Goal: Task Accomplishment & Management: Manage account settings

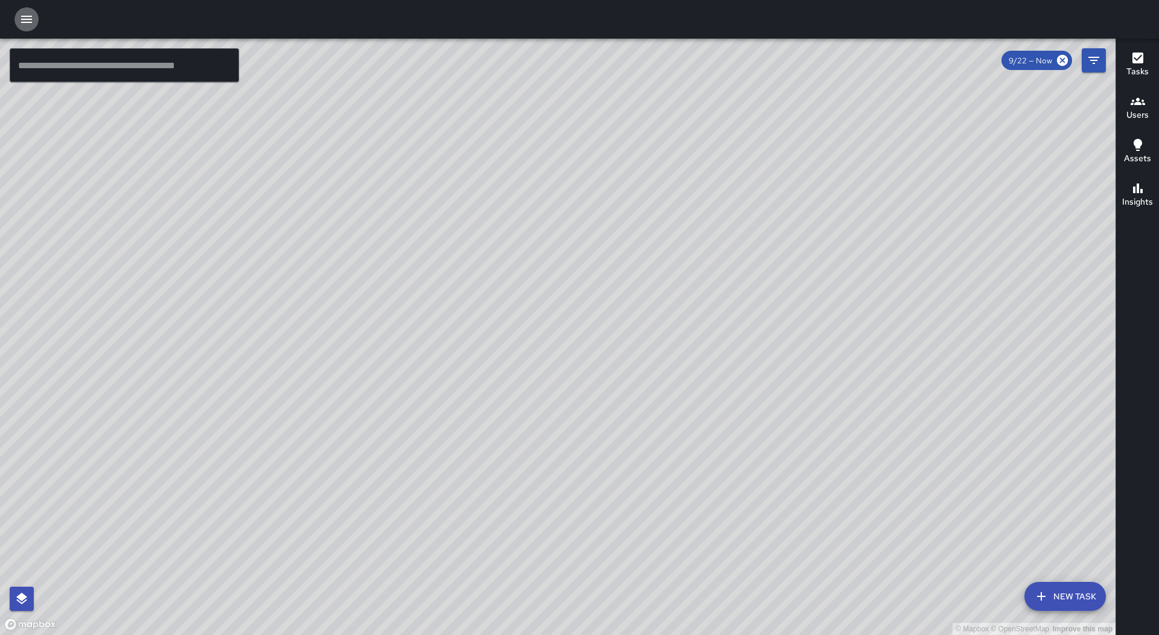
click at [17, 22] on button "button" at bounding box center [26, 19] width 24 height 24
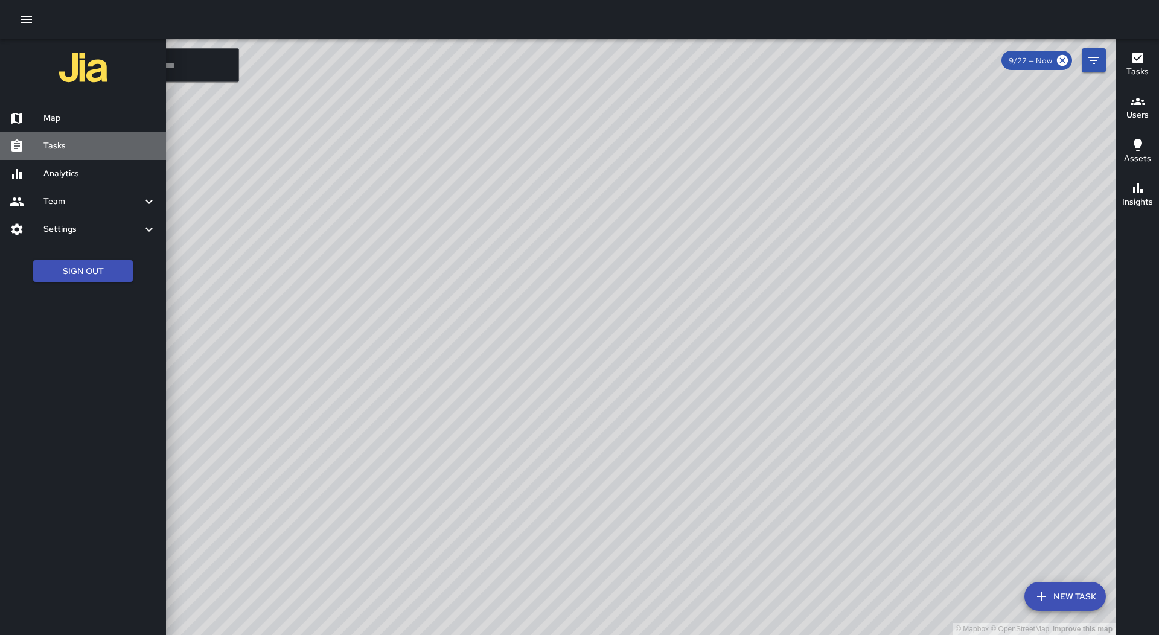
click at [78, 136] on div "Tasks" at bounding box center [83, 146] width 166 height 28
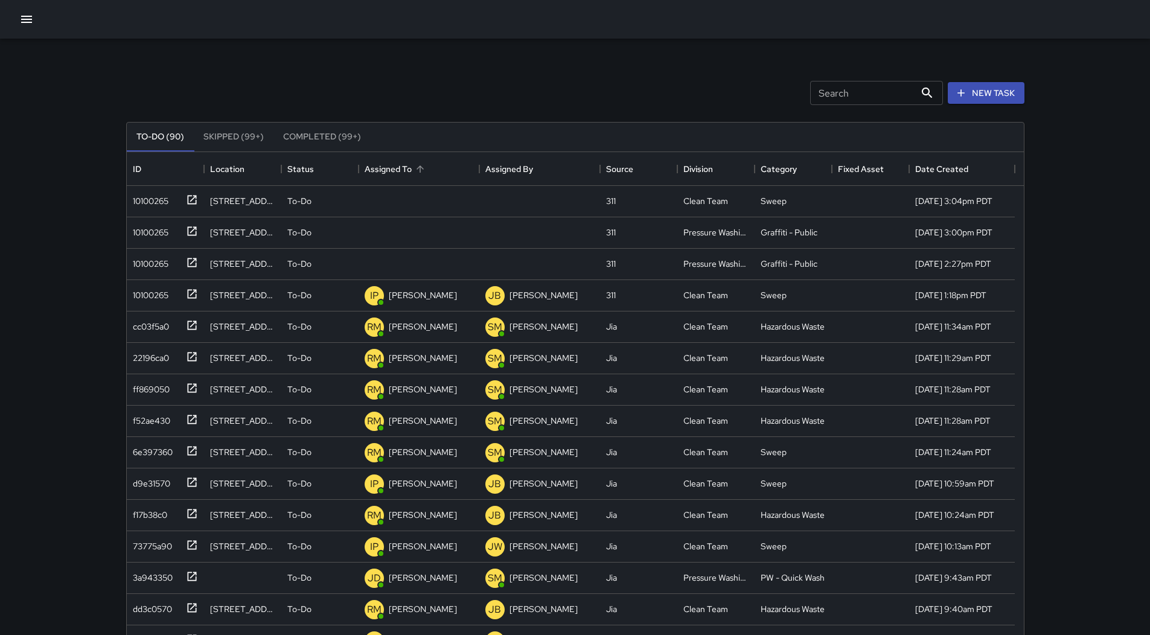
scroll to position [502, 888]
click at [423, 159] on div "Assigned To" at bounding box center [419, 169] width 109 height 34
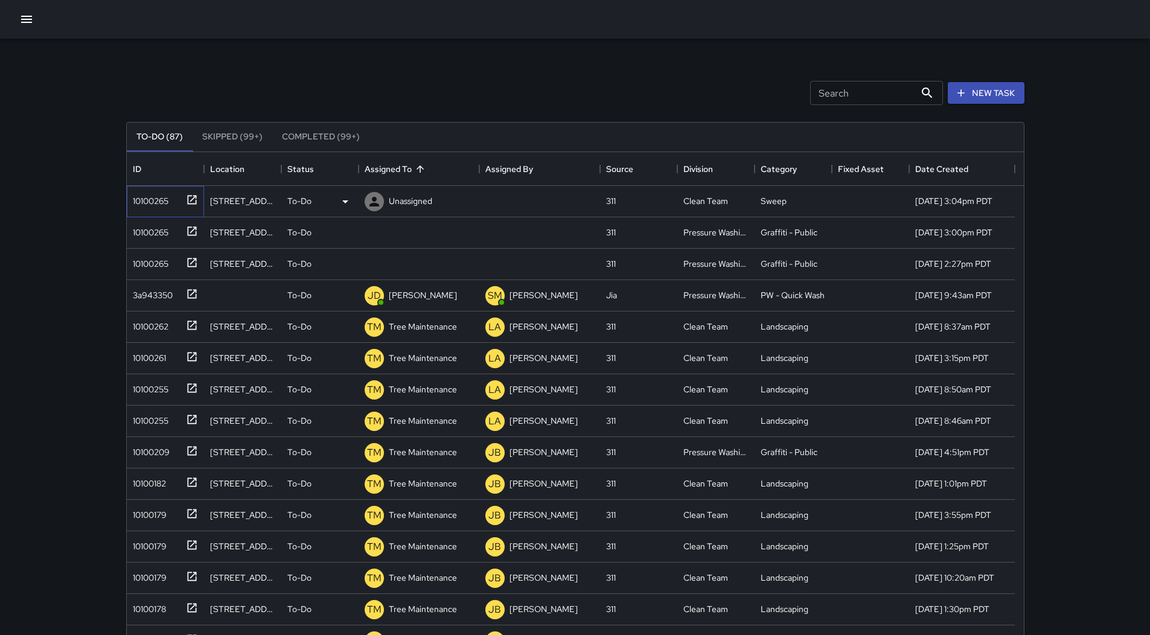
click at [165, 193] on div "10100265" at bounding box center [148, 198] width 40 height 17
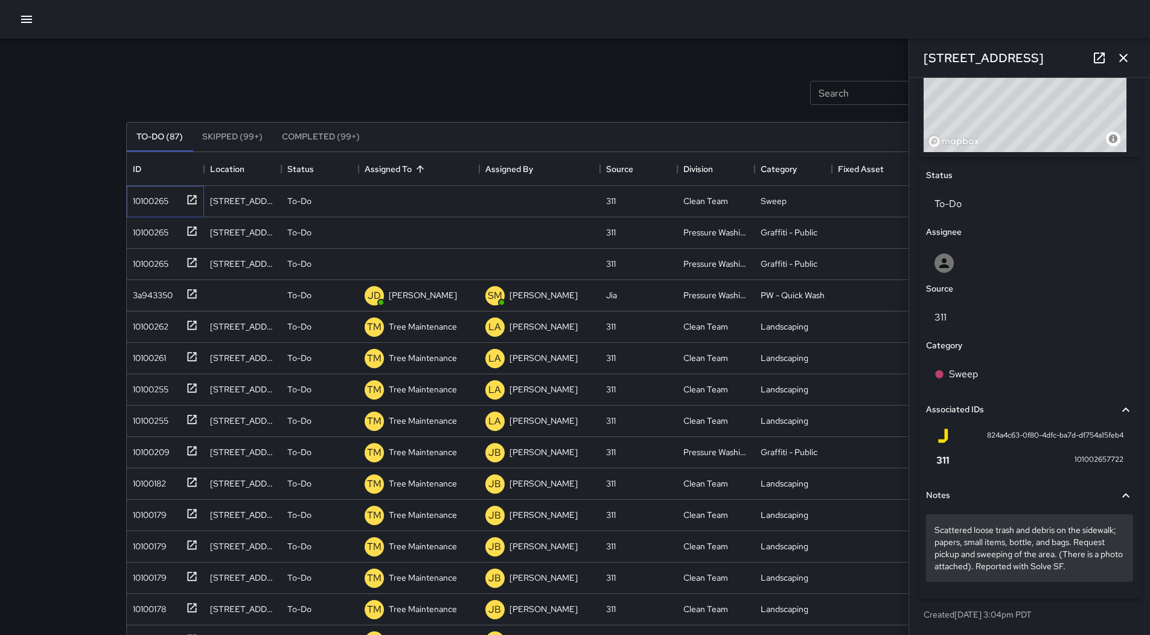
scroll to position [499, 0]
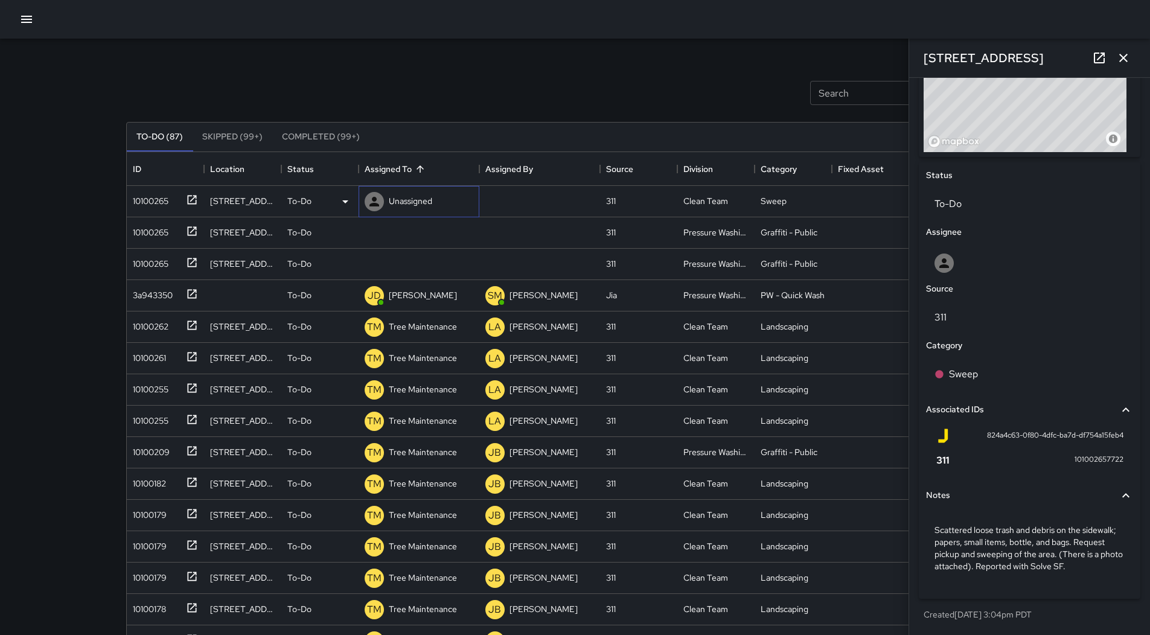
click at [416, 202] on p "Unassigned" at bounding box center [410, 201] width 43 height 12
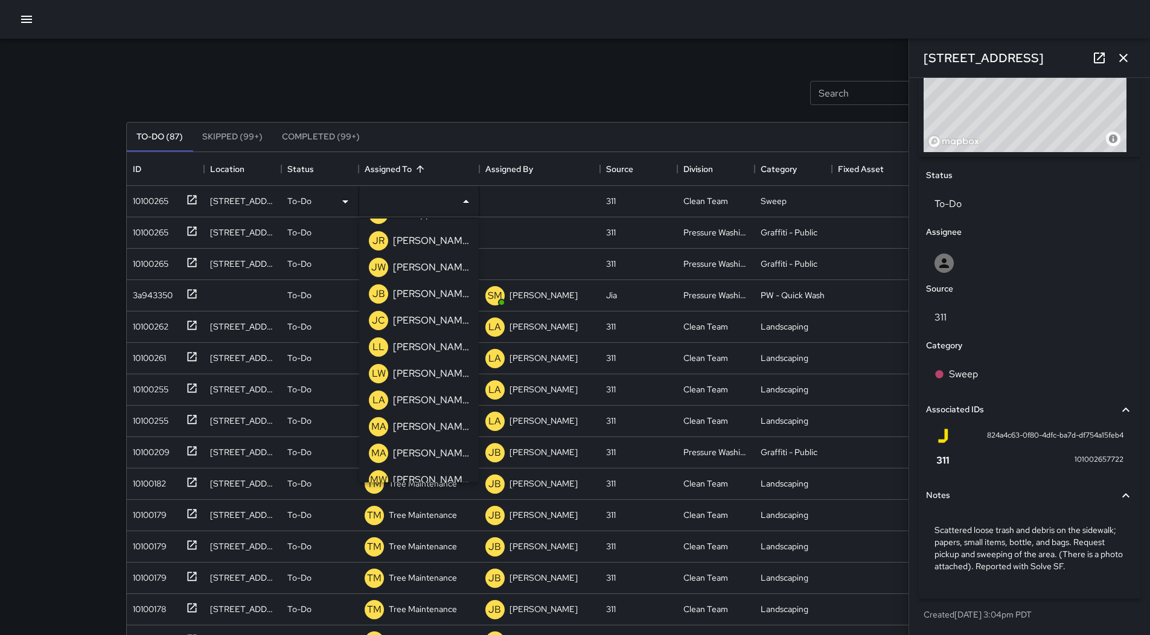
scroll to position [664, 0]
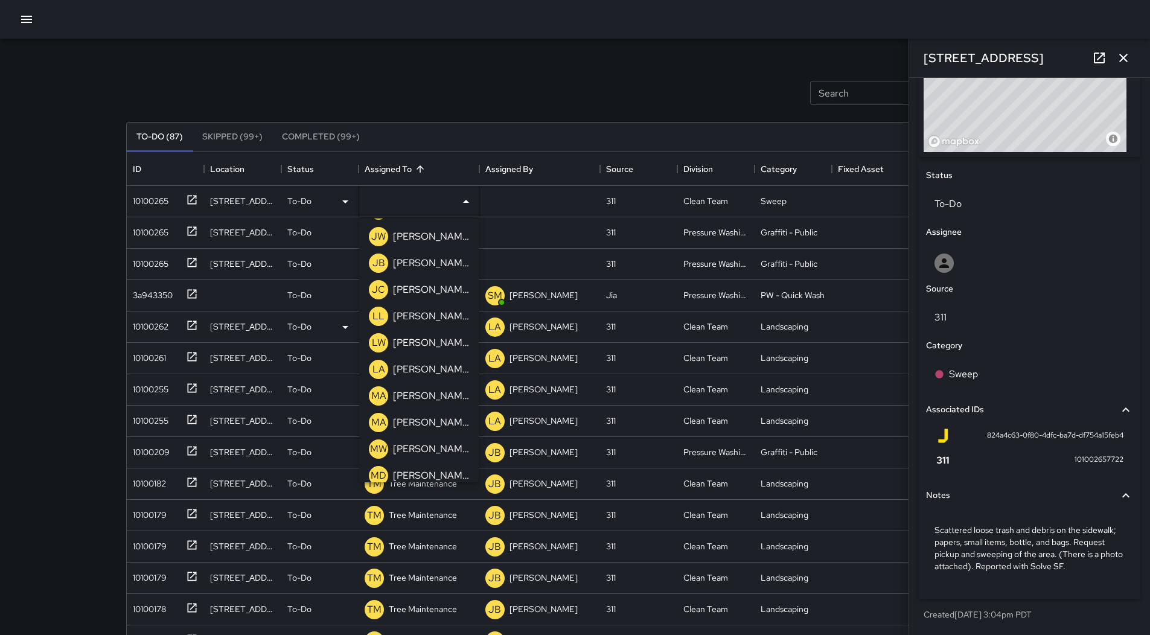
drag, startPoint x: 407, startPoint y: 369, endPoint x: 337, endPoint y: 335, distance: 77.2
click at [405, 369] on p "[PERSON_NAME]" at bounding box center [431, 369] width 76 height 14
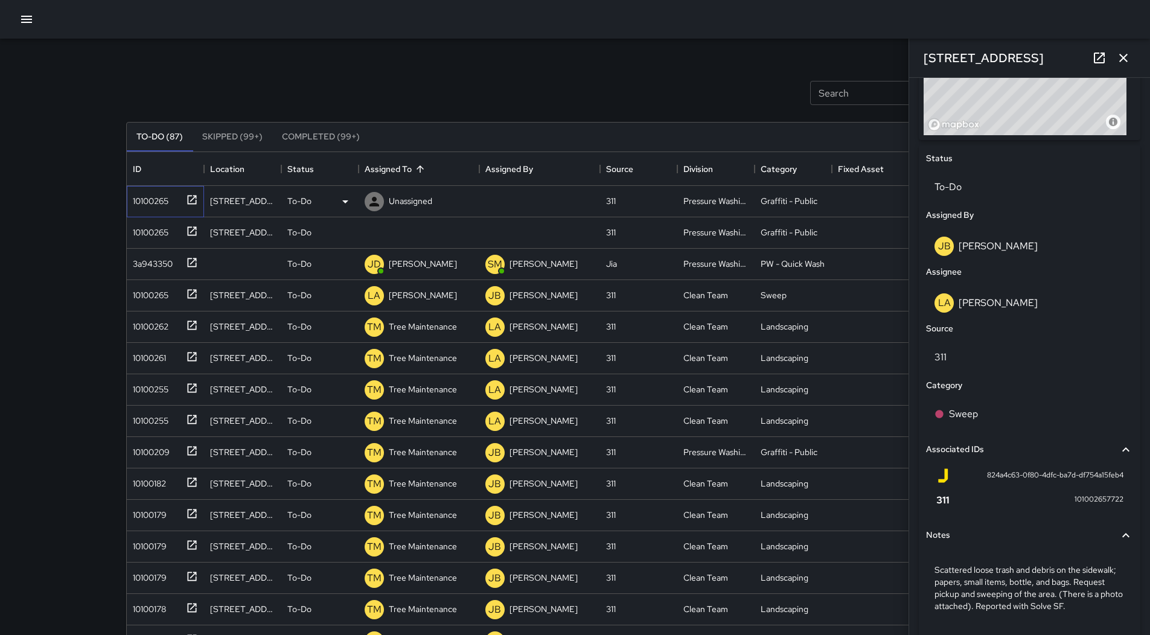
click at [152, 202] on div "10100265" at bounding box center [148, 198] width 40 height 17
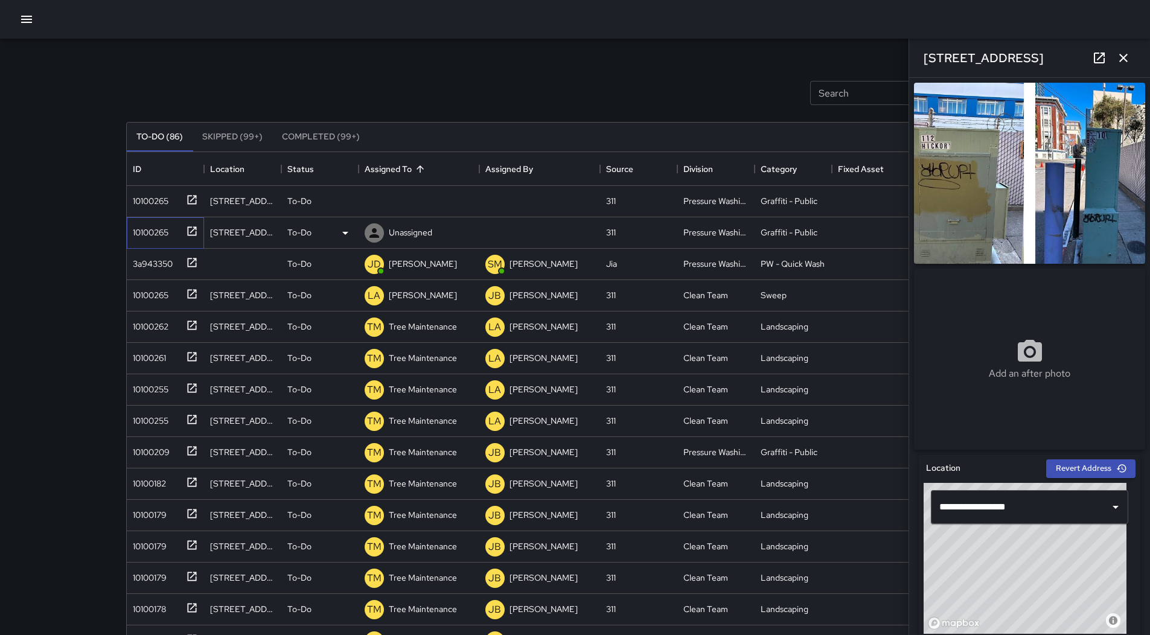
drag, startPoint x: 142, startPoint y: 226, endPoint x: 174, endPoint y: 235, distance: 33.2
click at [141, 226] on div "10100265" at bounding box center [148, 230] width 40 height 17
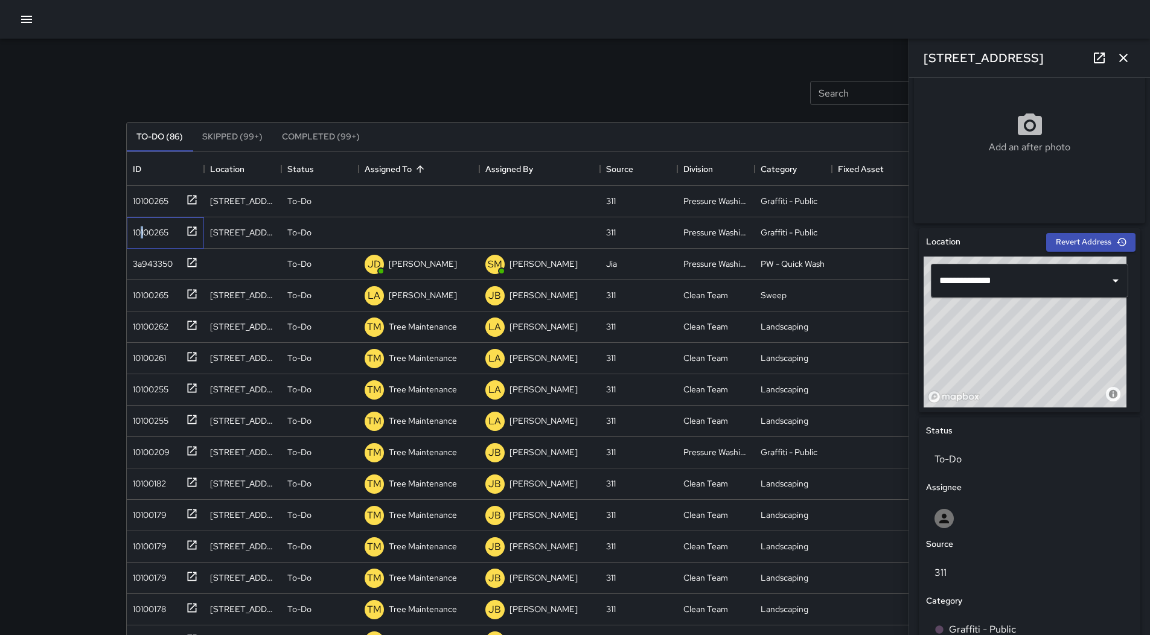
scroll to position [423, 0]
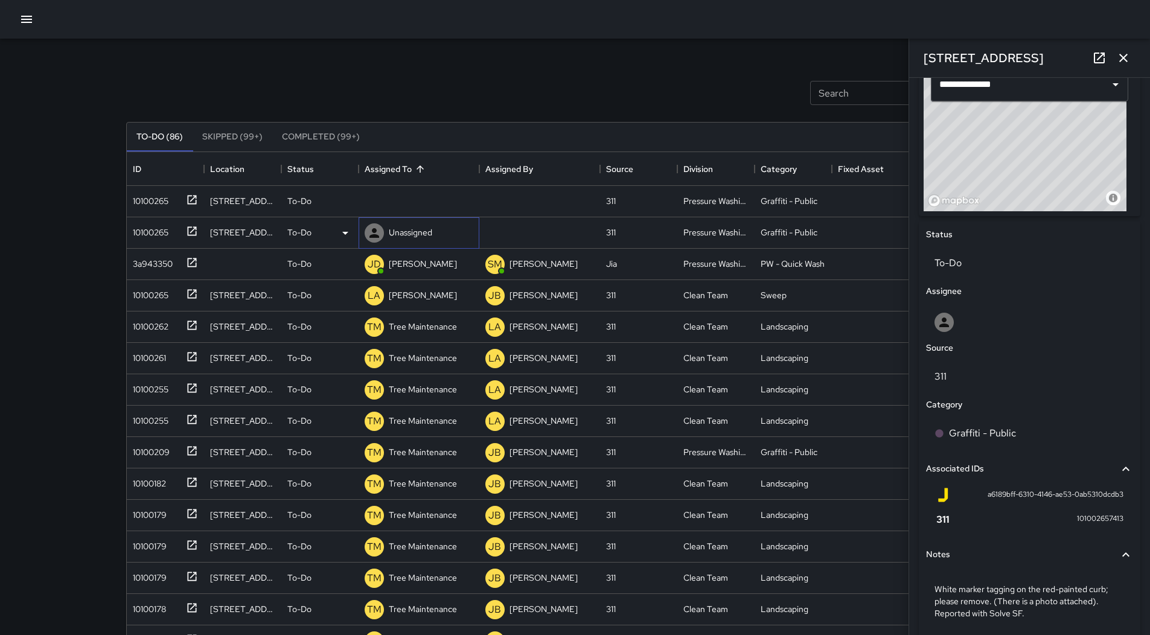
click at [401, 226] on div "Unassigned" at bounding box center [410, 232] width 48 height 17
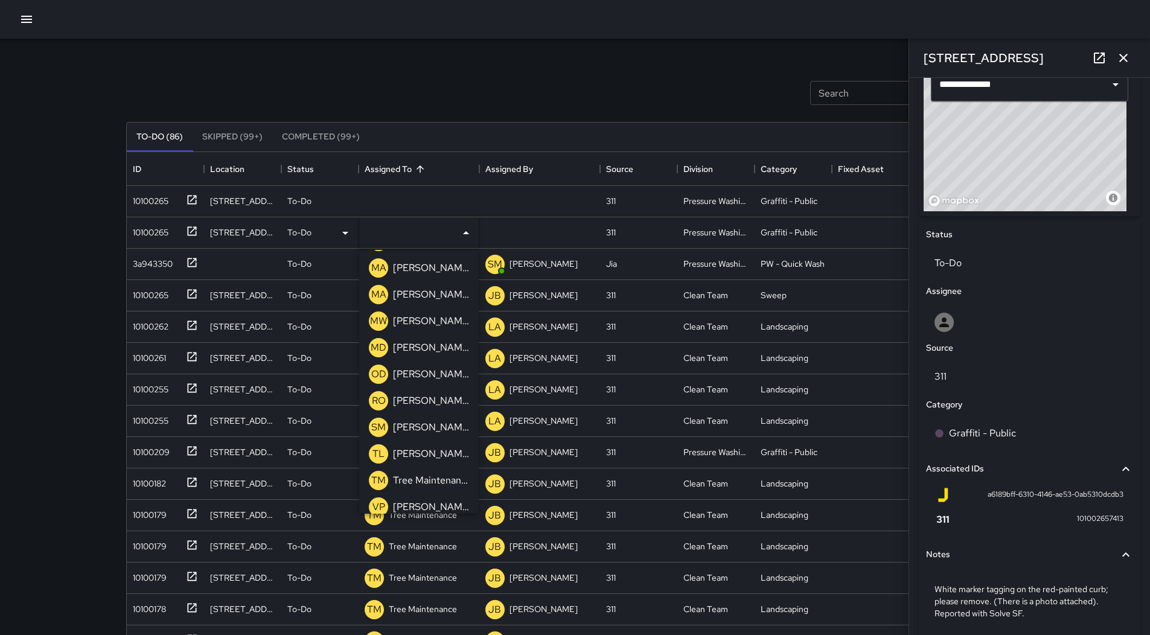
scroll to position [835, 0]
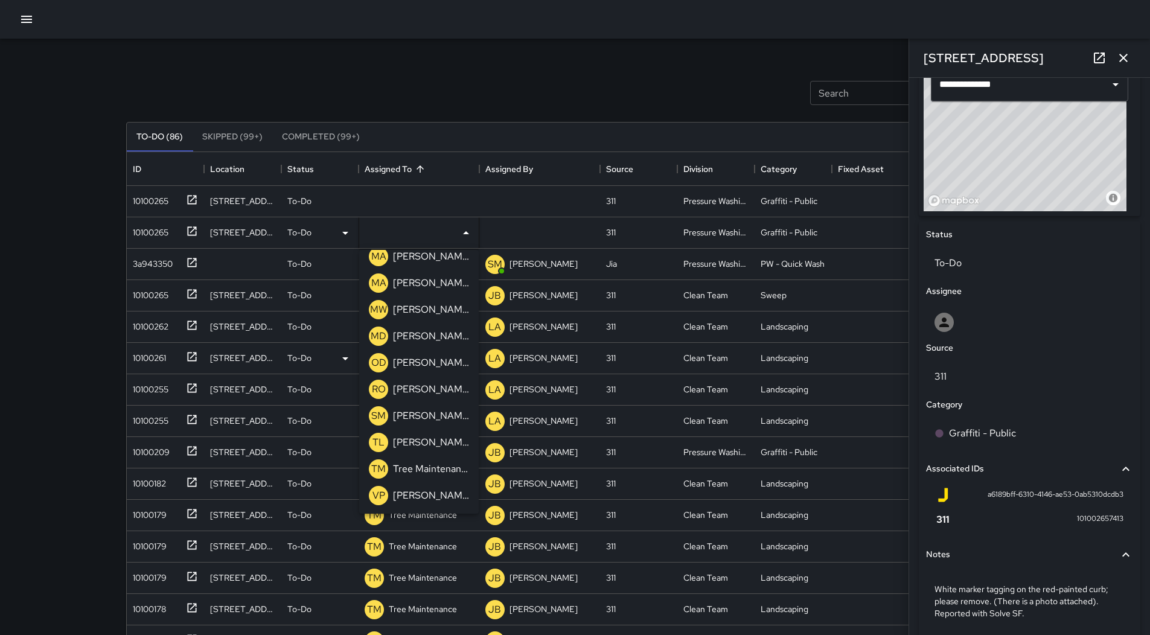
click at [422, 368] on p "[PERSON_NAME]" at bounding box center [431, 363] width 76 height 14
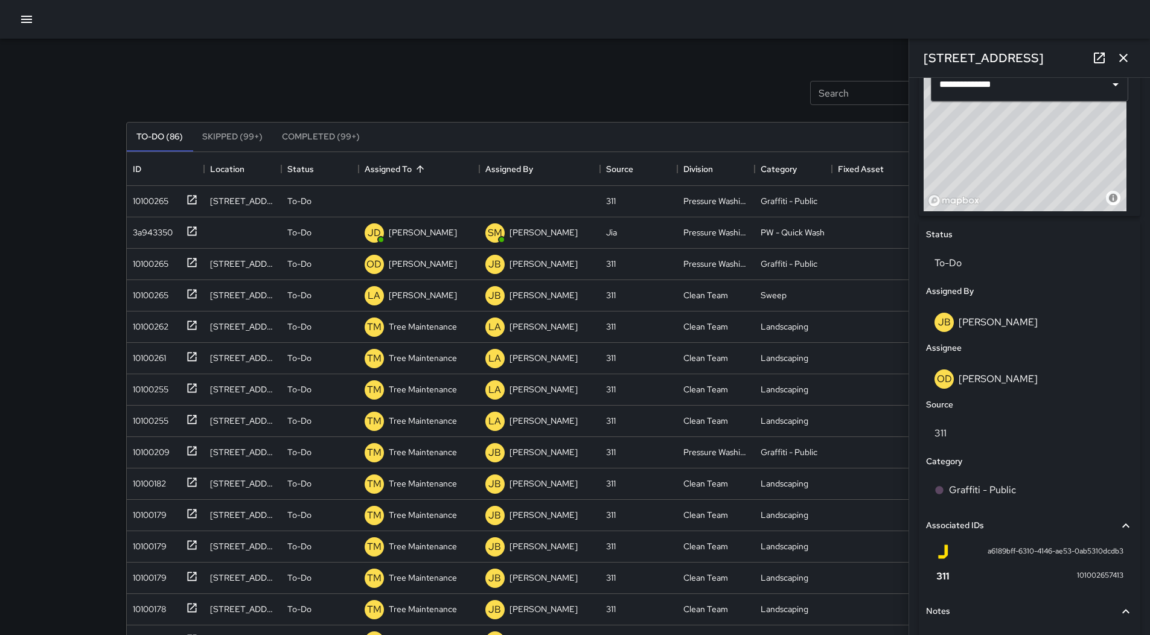
click at [1132, 60] on button "button" at bounding box center [1123, 58] width 24 height 24
